Goal: Task Accomplishment & Management: Manage account settings

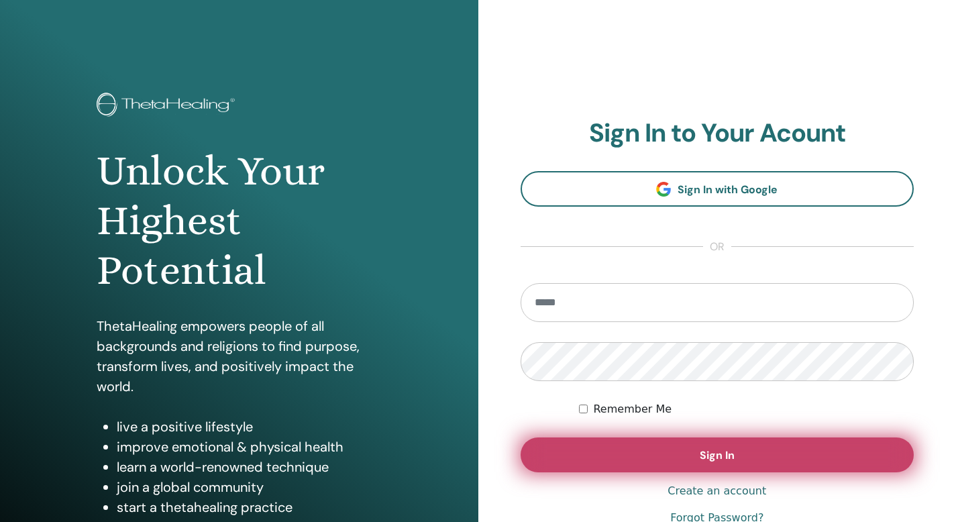
type input "**********"
click at [719, 446] on button "Sign In" at bounding box center [718, 454] width 394 height 35
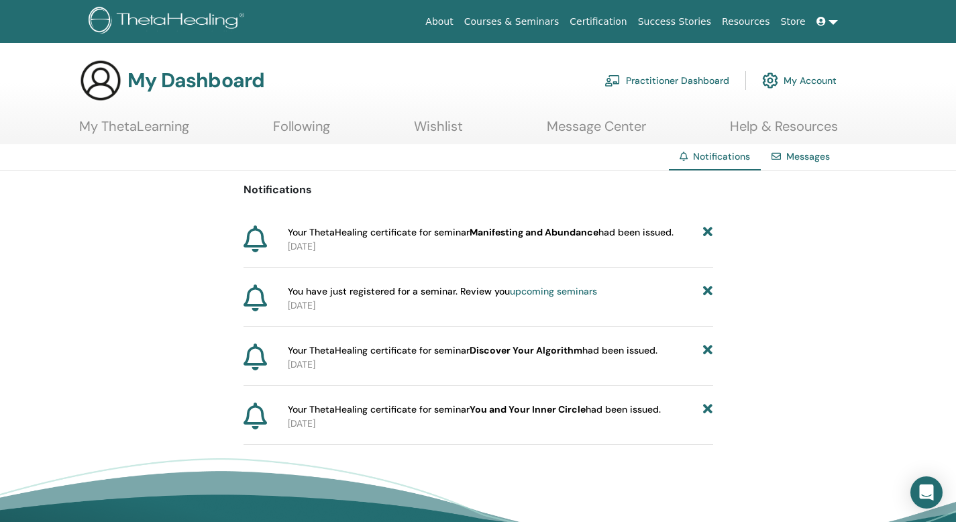
click at [709, 290] on icon at bounding box center [707, 291] width 9 height 14
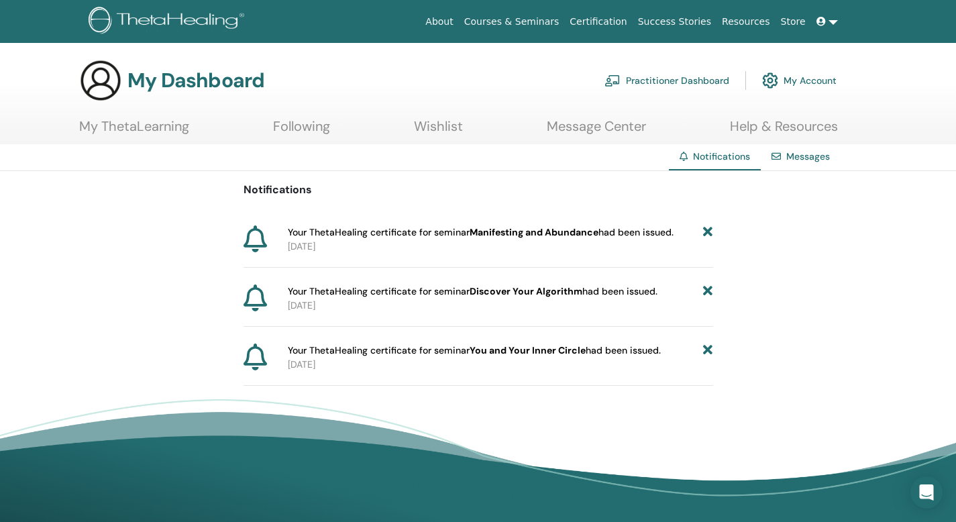
click at [799, 158] on link "Messages" at bounding box center [808, 156] width 44 height 12
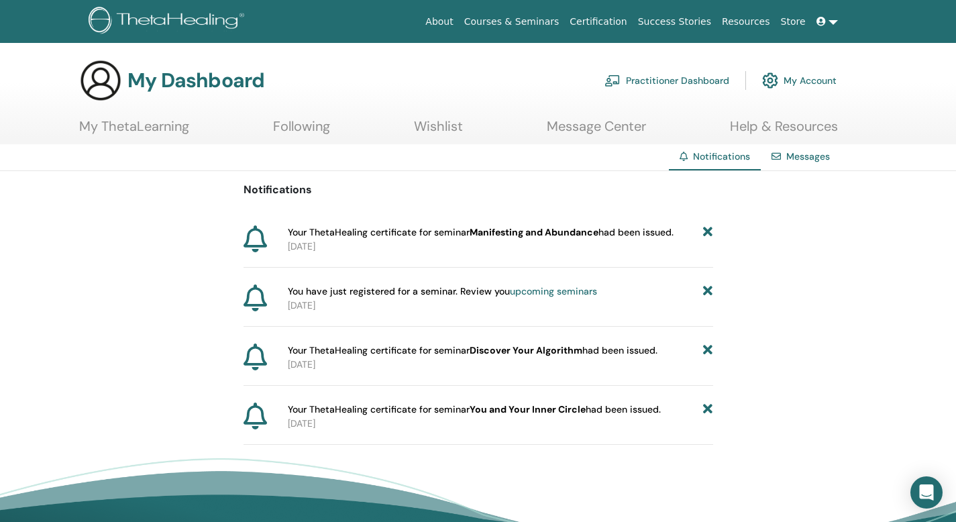
click at [660, 231] on span "Your ThetaHealing certificate for seminar Manifesting and Abundance had been is…" at bounding box center [481, 232] width 386 height 14
click at [431, 234] on span "Your ThetaHealing certificate for seminar Manifesting and Abundance had been is…" at bounding box center [481, 232] width 386 height 14
click at [792, 118] on link "Help & Resources" at bounding box center [784, 131] width 108 height 26
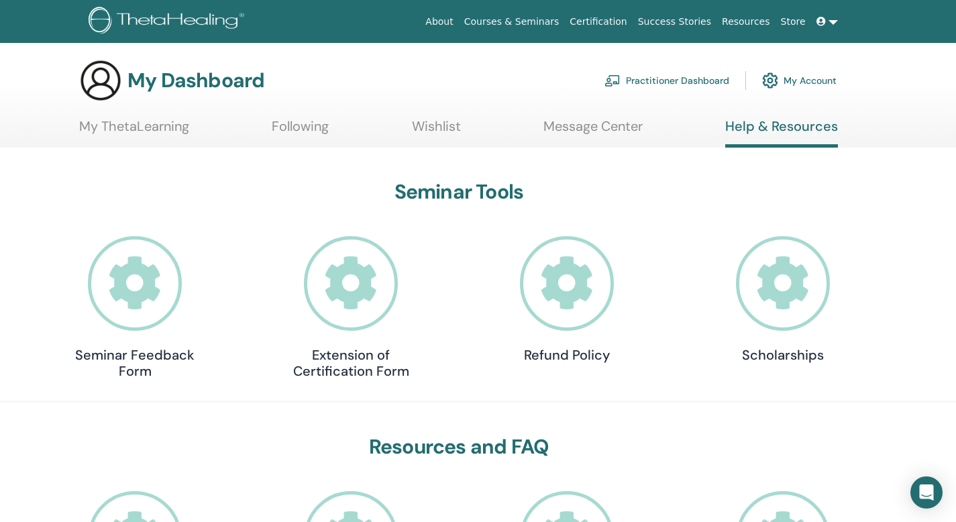
click at [686, 81] on link "Practitioner Dashboard" at bounding box center [667, 81] width 125 height 30
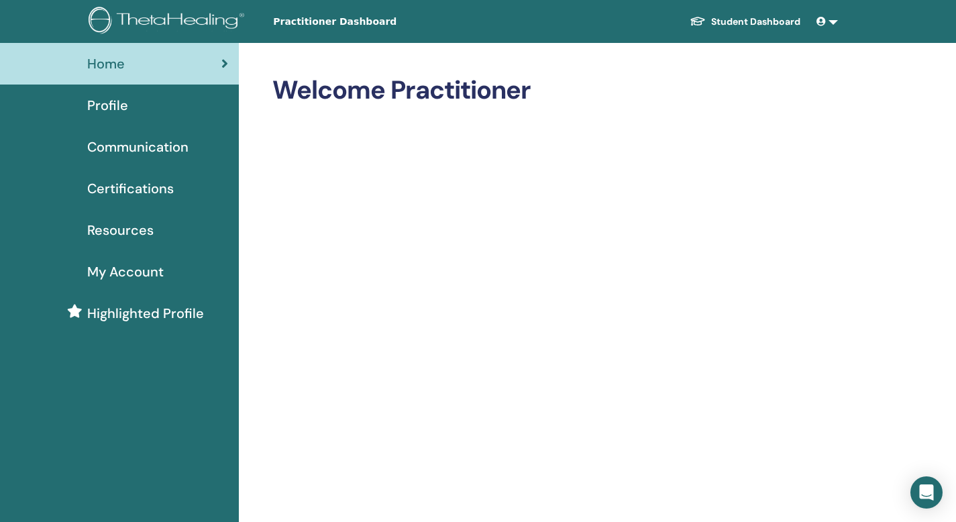
click at [164, 191] on span "Certifications" at bounding box center [130, 188] width 87 height 20
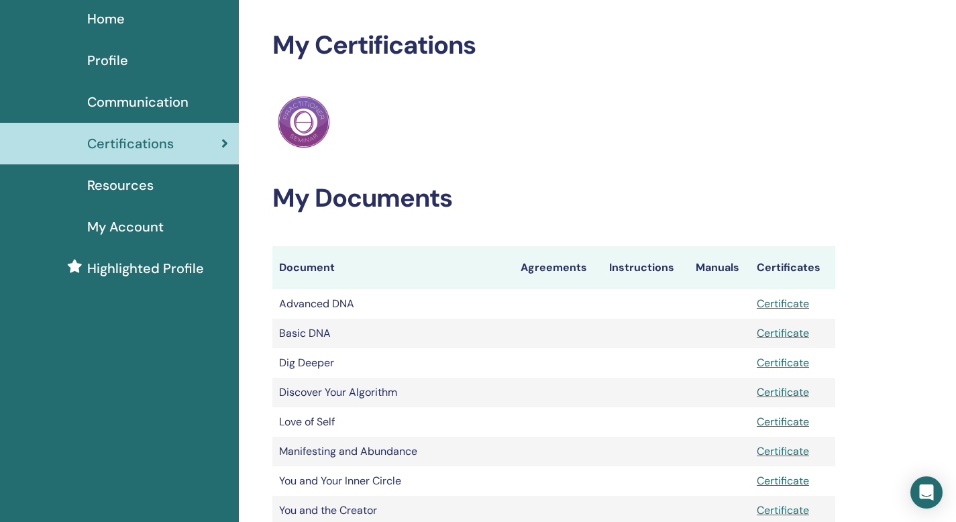
scroll to position [54, 0]
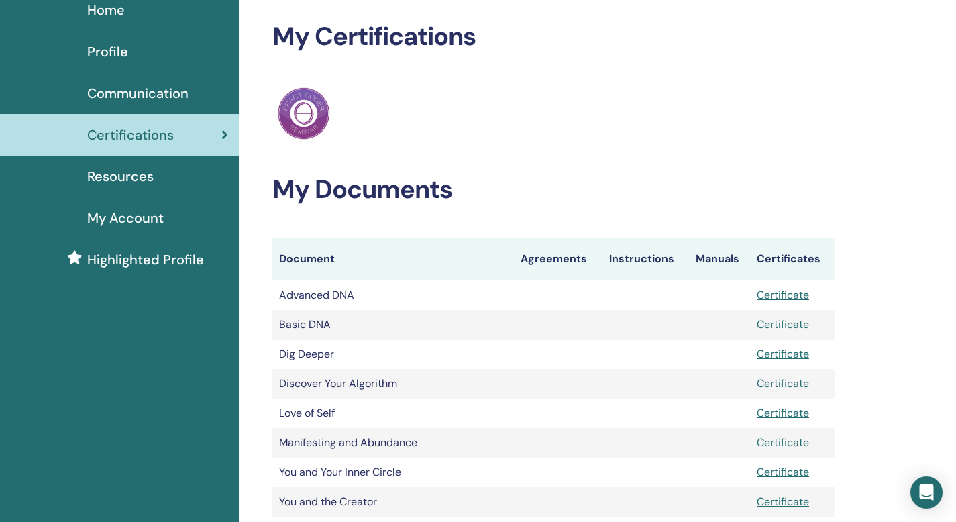
click at [796, 446] on link "Certificate" at bounding box center [783, 442] width 52 height 14
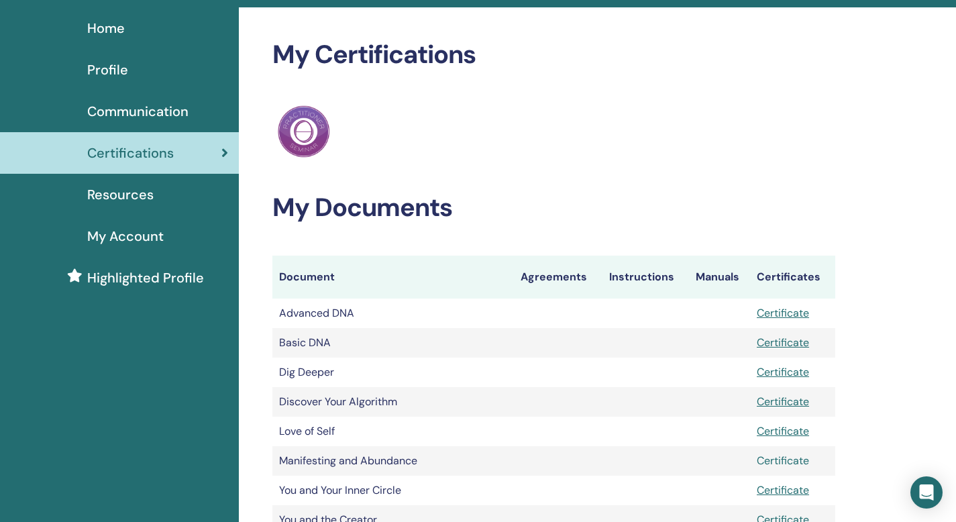
scroll to position [0, 0]
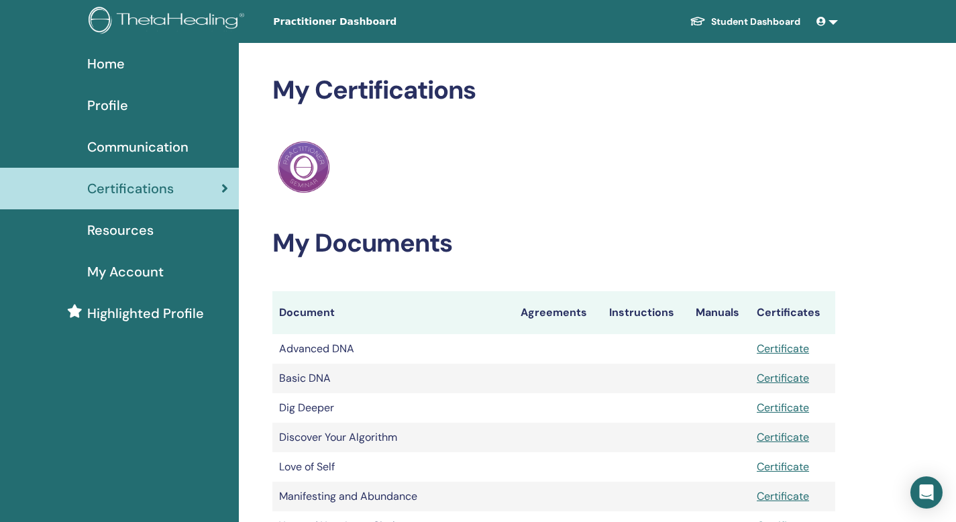
click at [107, 64] on span "Home" at bounding box center [106, 64] width 38 height 20
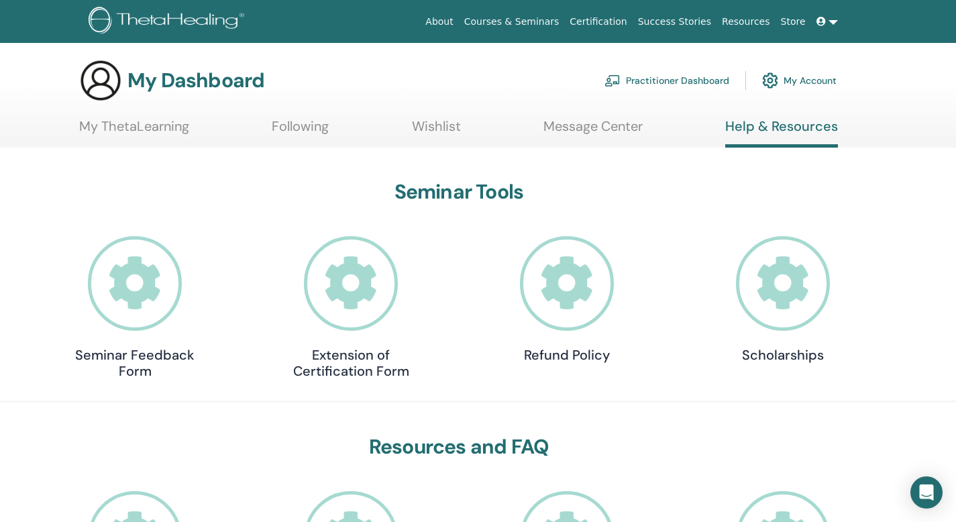
click at [549, 27] on link "Courses & Seminars" at bounding box center [512, 21] width 106 height 25
